Goal: Task Accomplishment & Management: Use online tool/utility

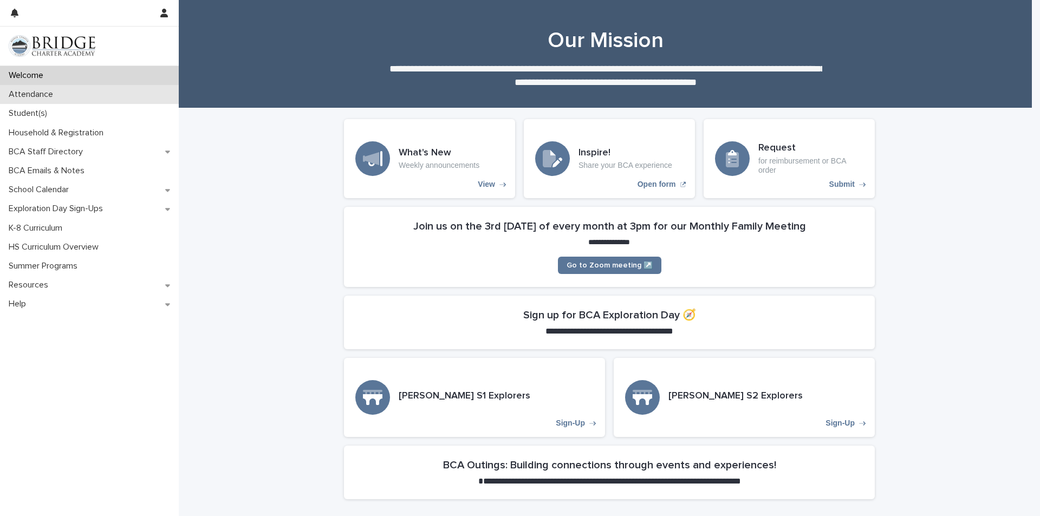
click at [49, 99] on p "Attendance" at bounding box center [32, 94] width 57 height 10
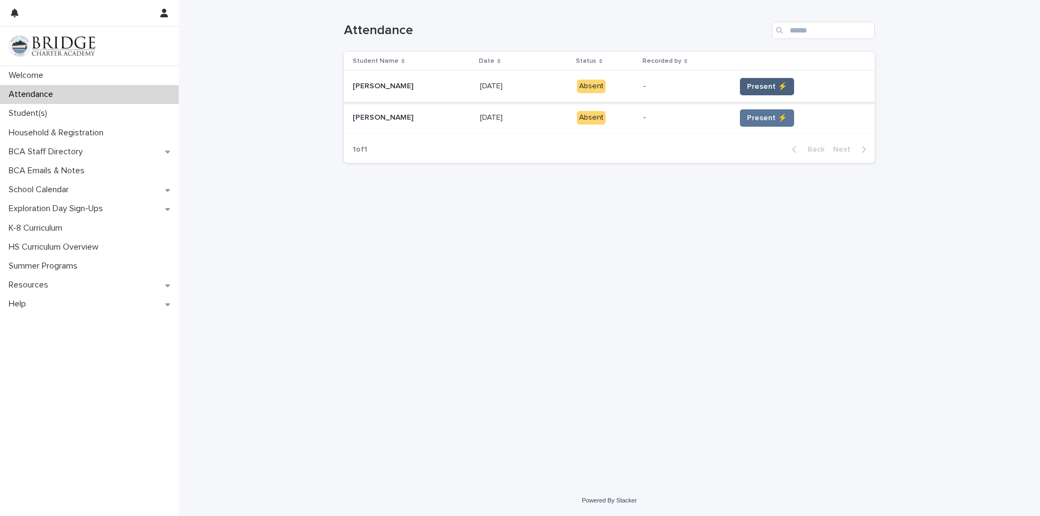
click at [747, 84] on span "Present ⚡" at bounding box center [767, 86] width 40 height 11
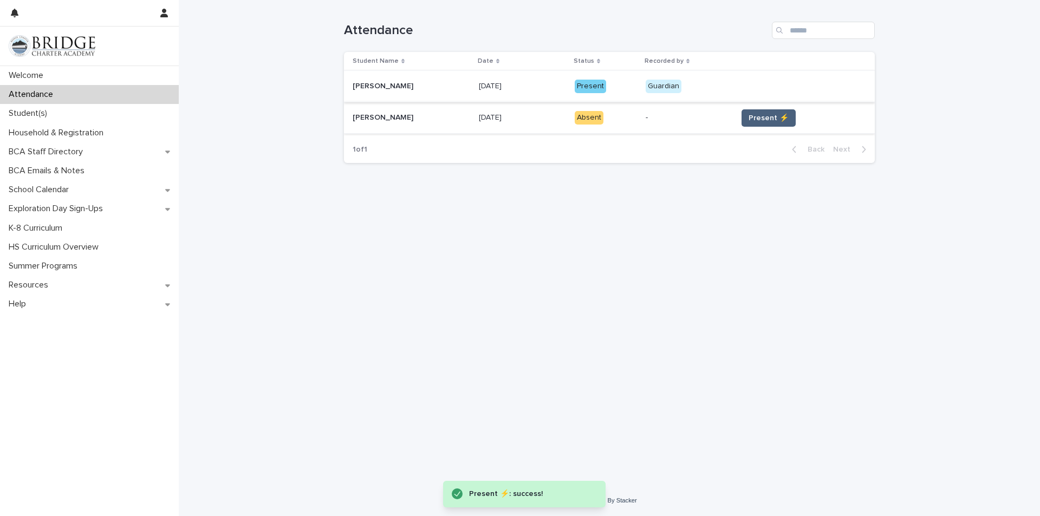
click at [765, 119] on span "Present ⚡" at bounding box center [769, 118] width 40 height 11
